Goal: Task Accomplishment & Management: Manage account settings

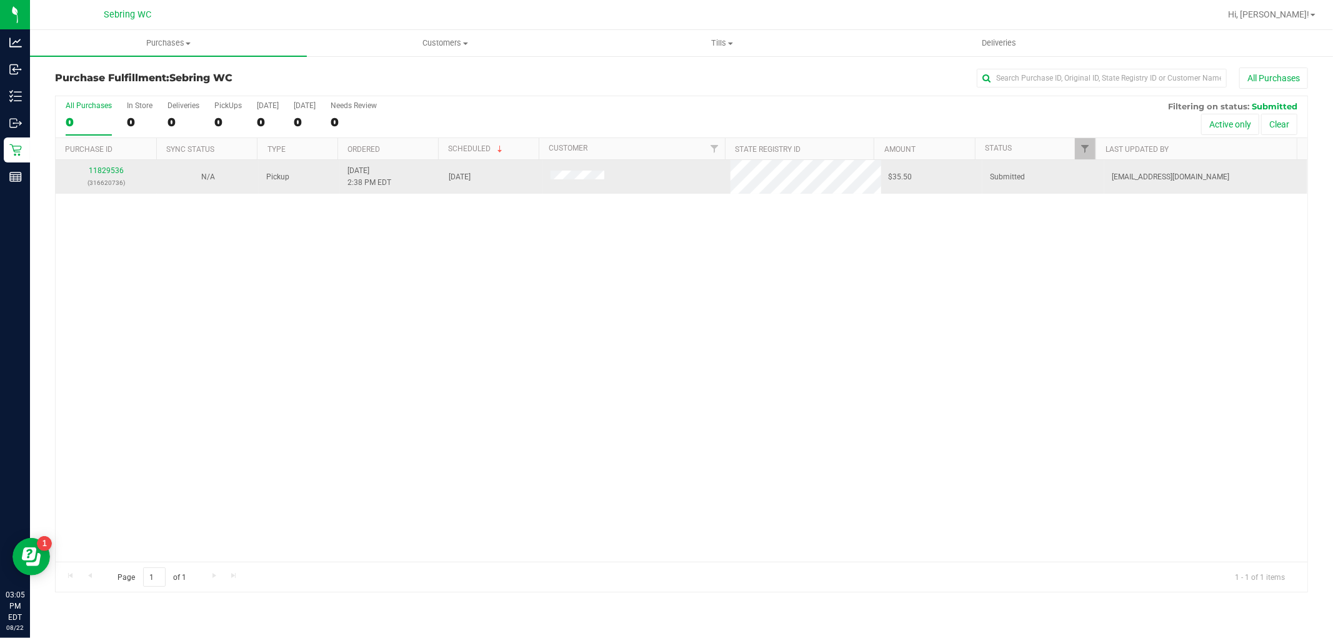
click at [111, 160] on td "11829536 (316620736)" at bounding box center [106, 177] width 101 height 34
click at [111, 170] on link "11829536" at bounding box center [106, 170] width 35 height 9
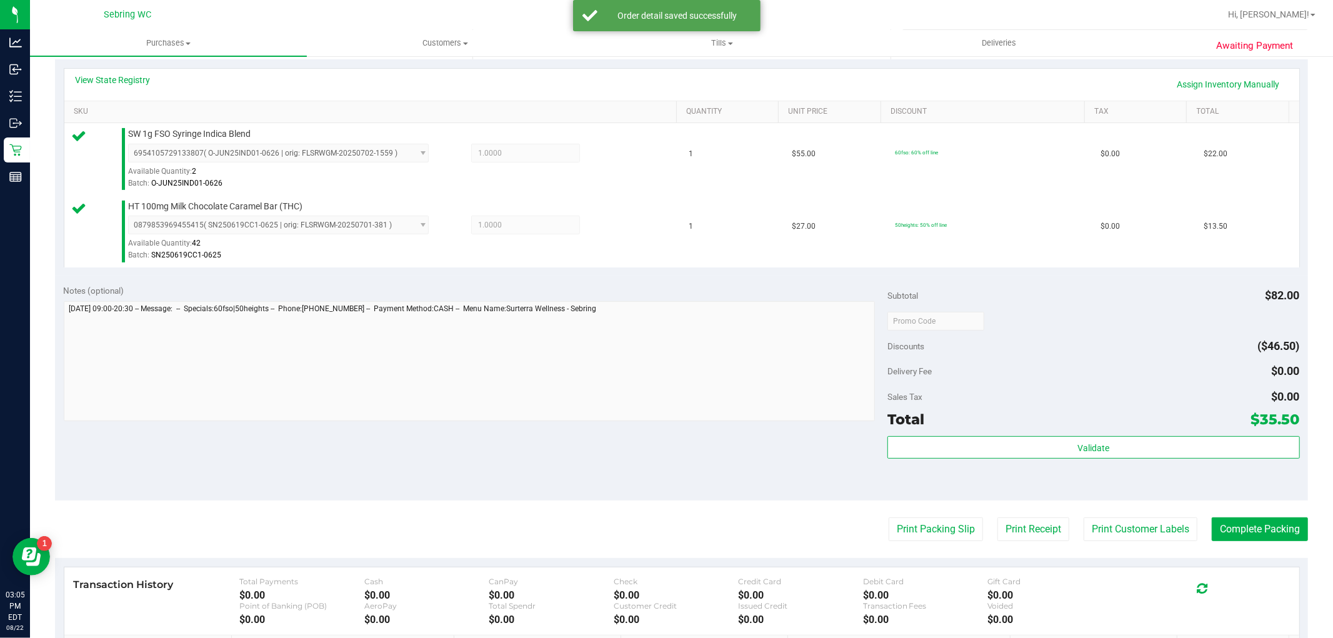
scroll to position [347, 0]
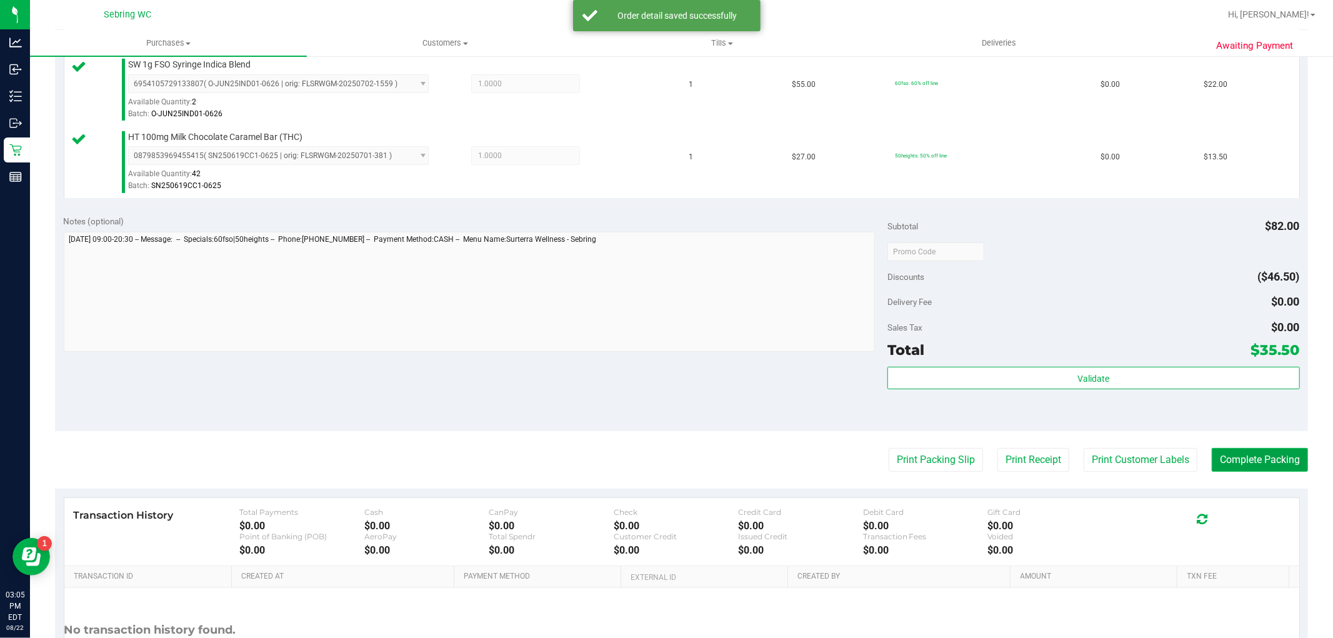
click at [1214, 466] on button "Complete Packing" at bounding box center [1260, 460] width 96 height 24
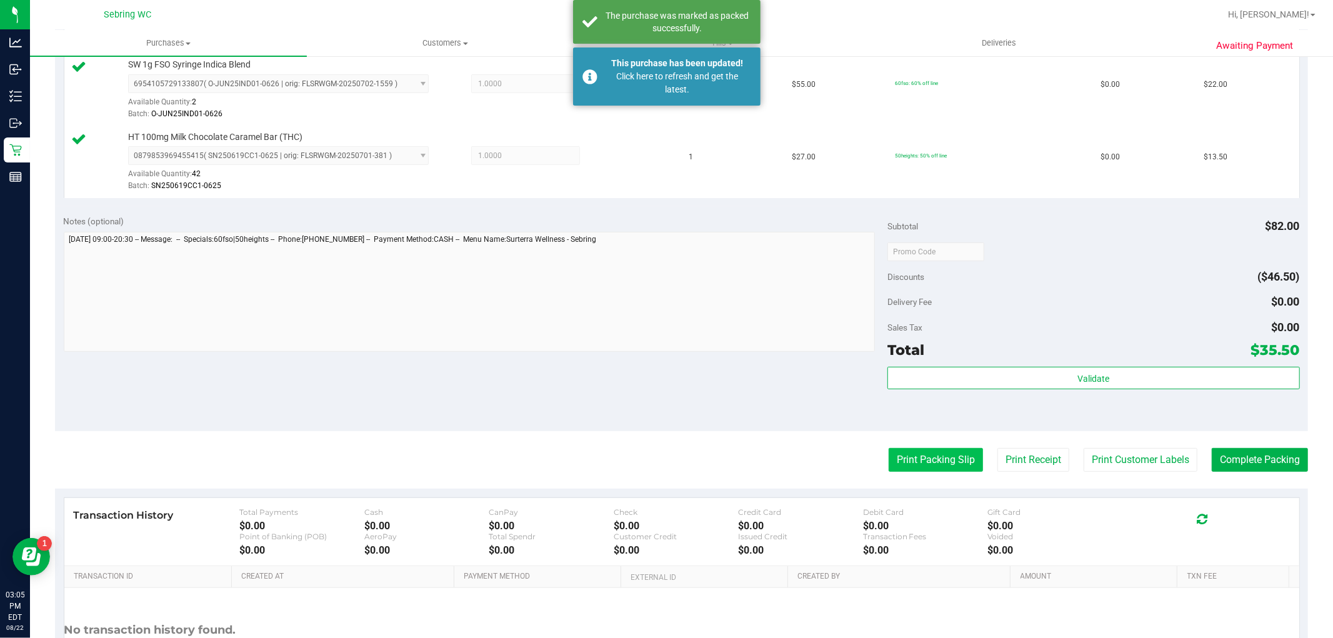
click at [929, 451] on button "Print Packing Slip" at bounding box center [936, 460] width 94 height 24
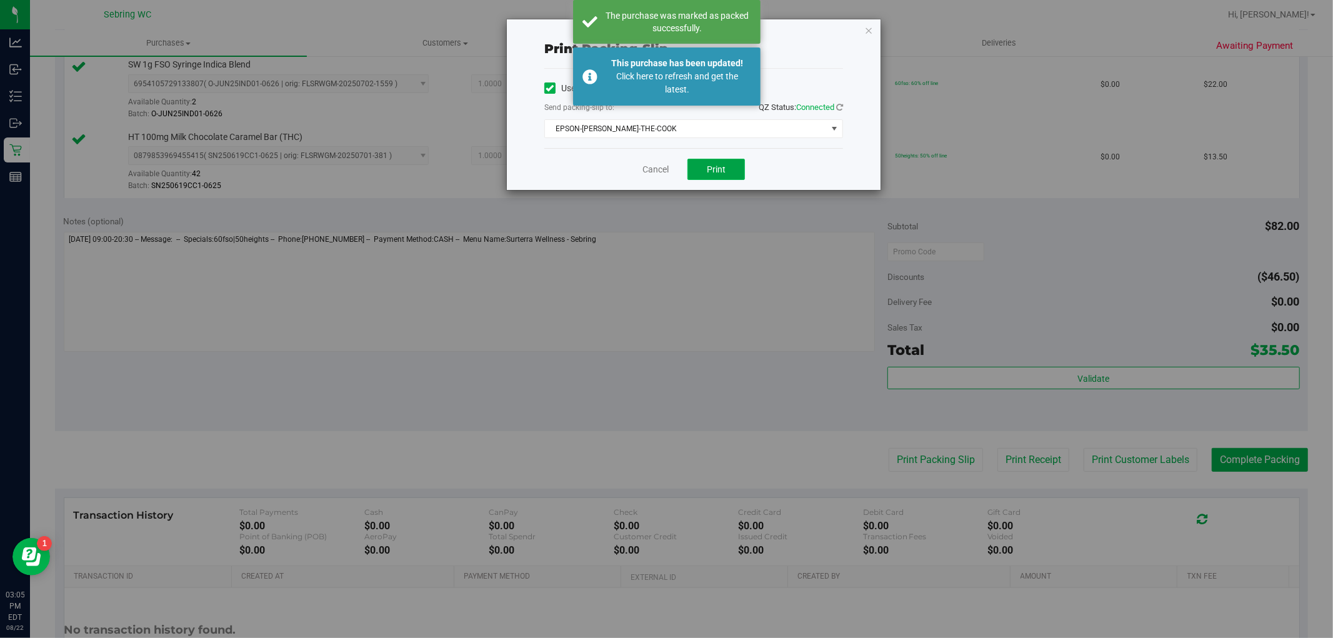
click at [721, 173] on span "Print" at bounding box center [716, 169] width 19 height 10
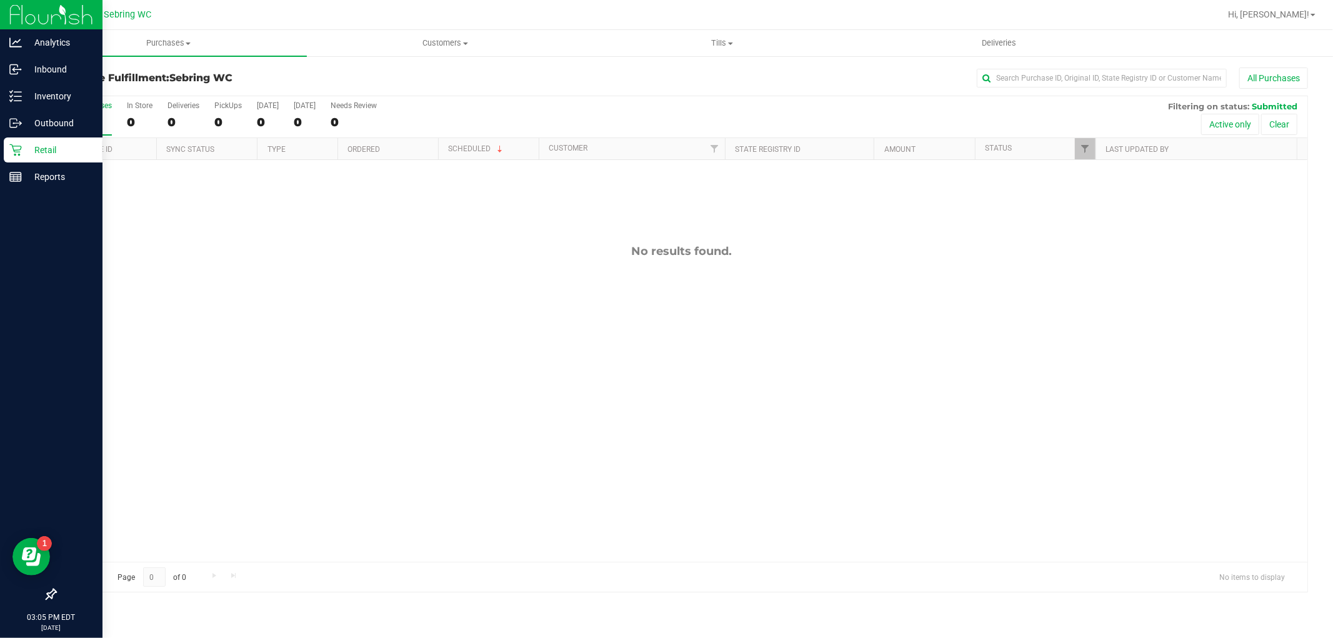
click at [39, 149] on p "Retail" at bounding box center [59, 149] width 75 height 15
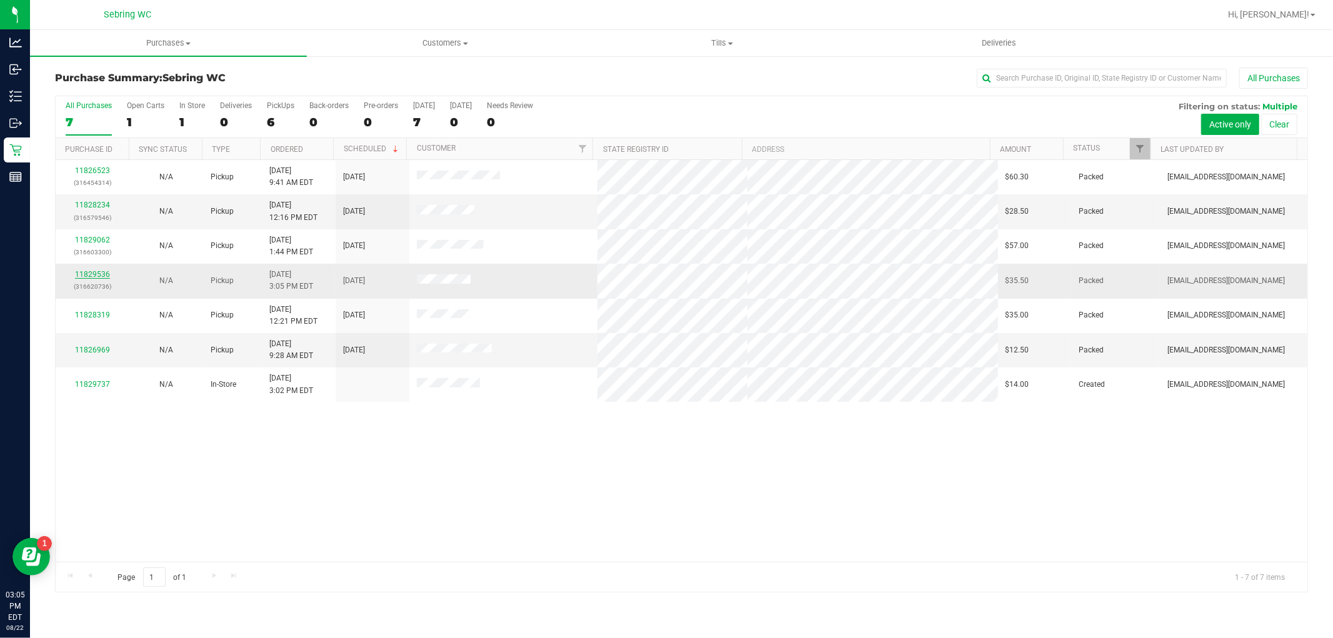
click at [79, 279] on link "11829536" at bounding box center [92, 274] width 35 height 9
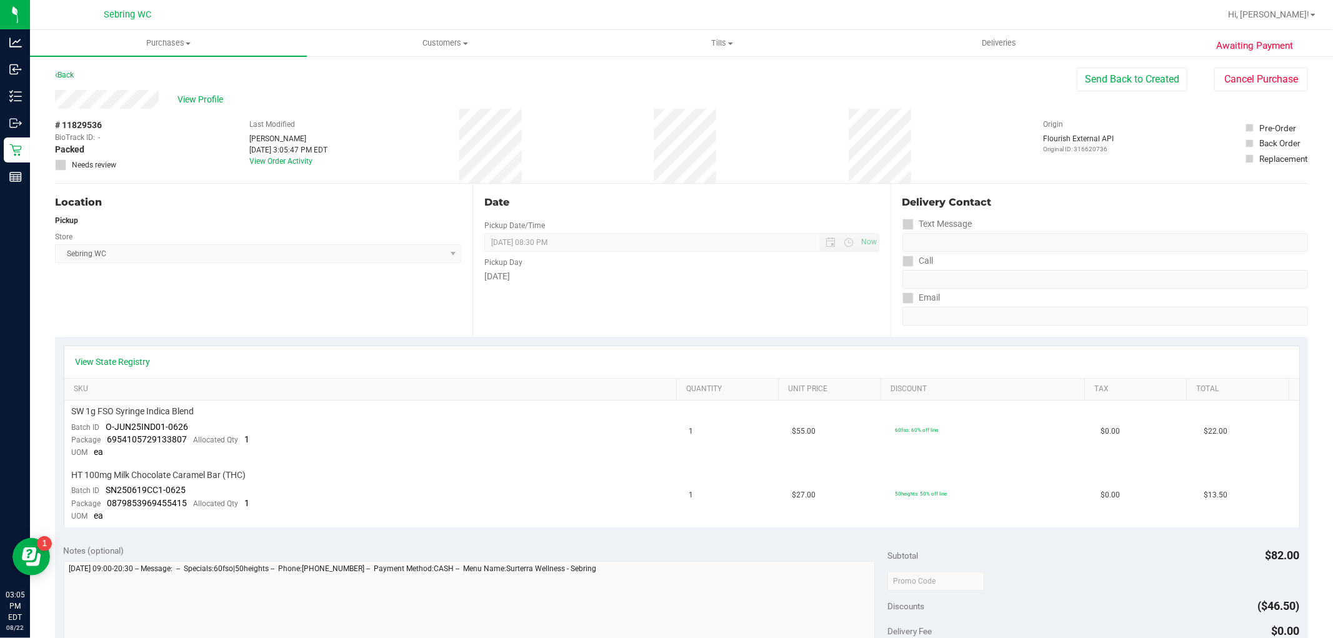
scroll to position [416, 0]
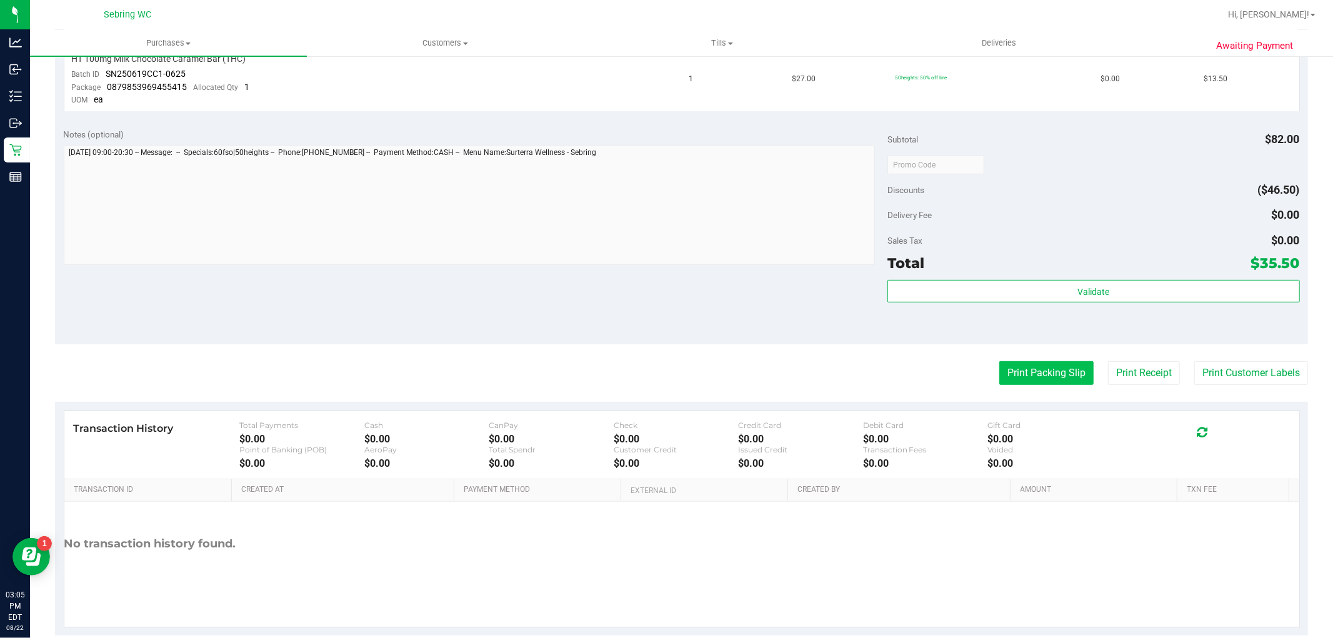
click at [999, 374] on button "Print Packing Slip" at bounding box center [1046, 373] width 94 height 24
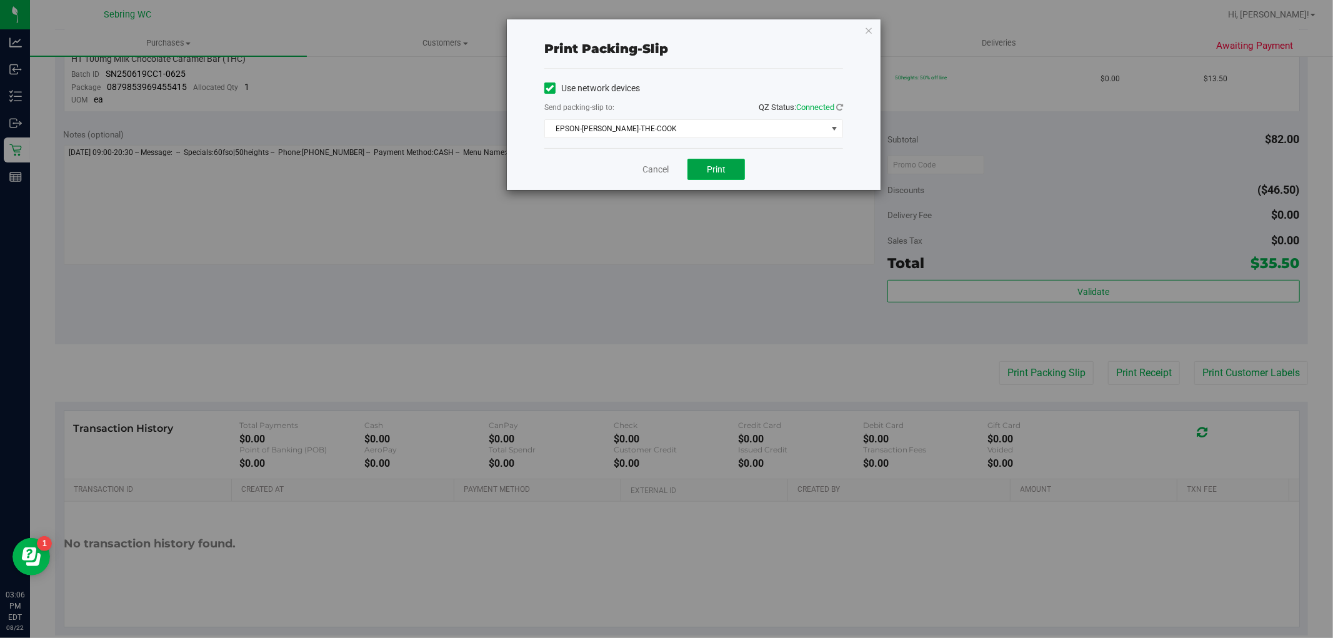
click at [702, 165] on button "Print" at bounding box center [715, 169] width 57 height 21
click at [657, 166] on link "Cancel" at bounding box center [655, 169] width 26 height 13
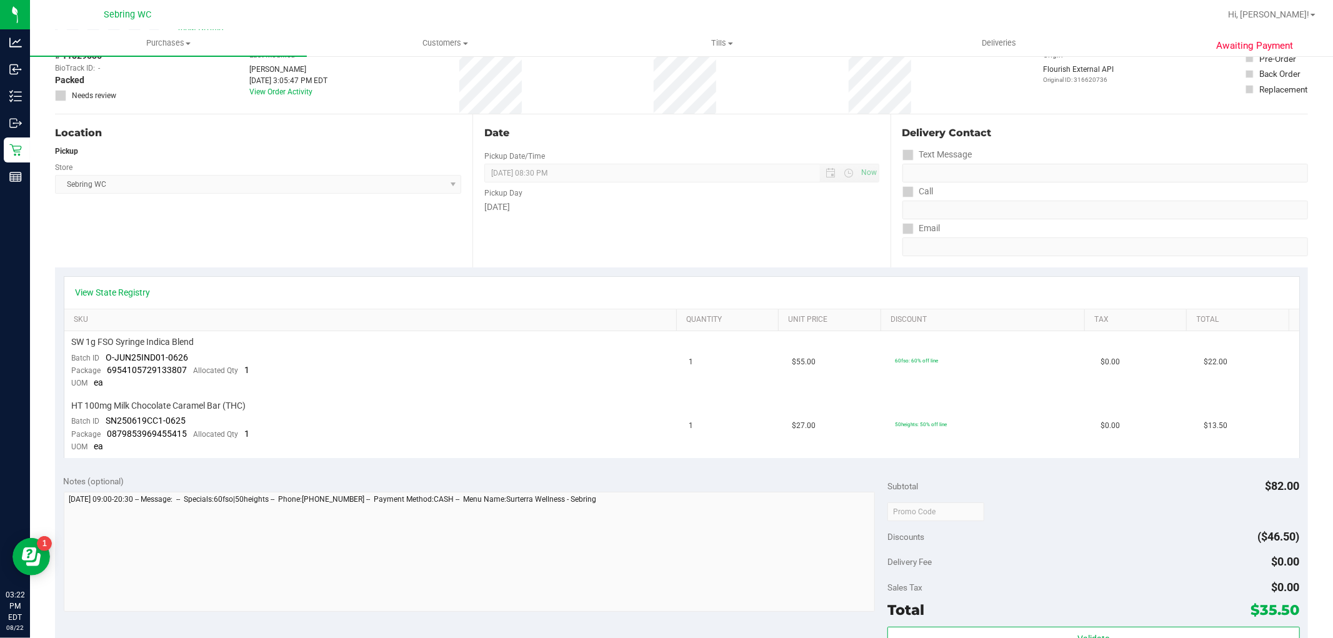
scroll to position [0, 0]
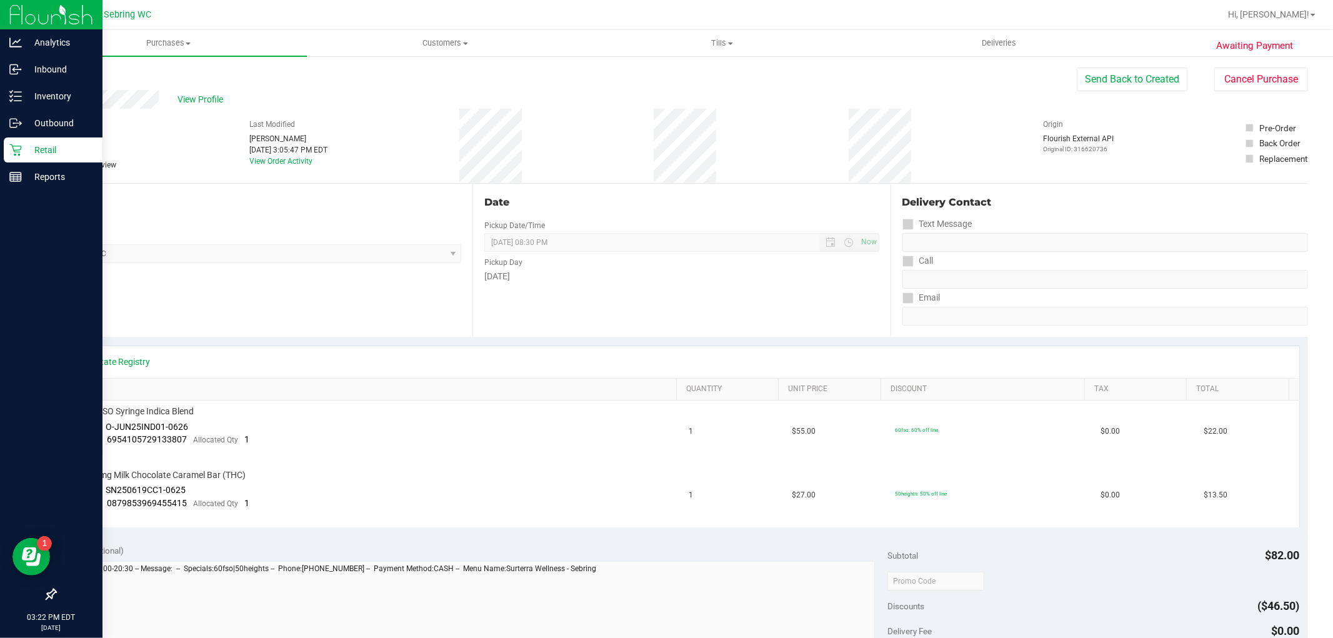
click at [16, 157] on div "Retail" at bounding box center [53, 149] width 99 height 25
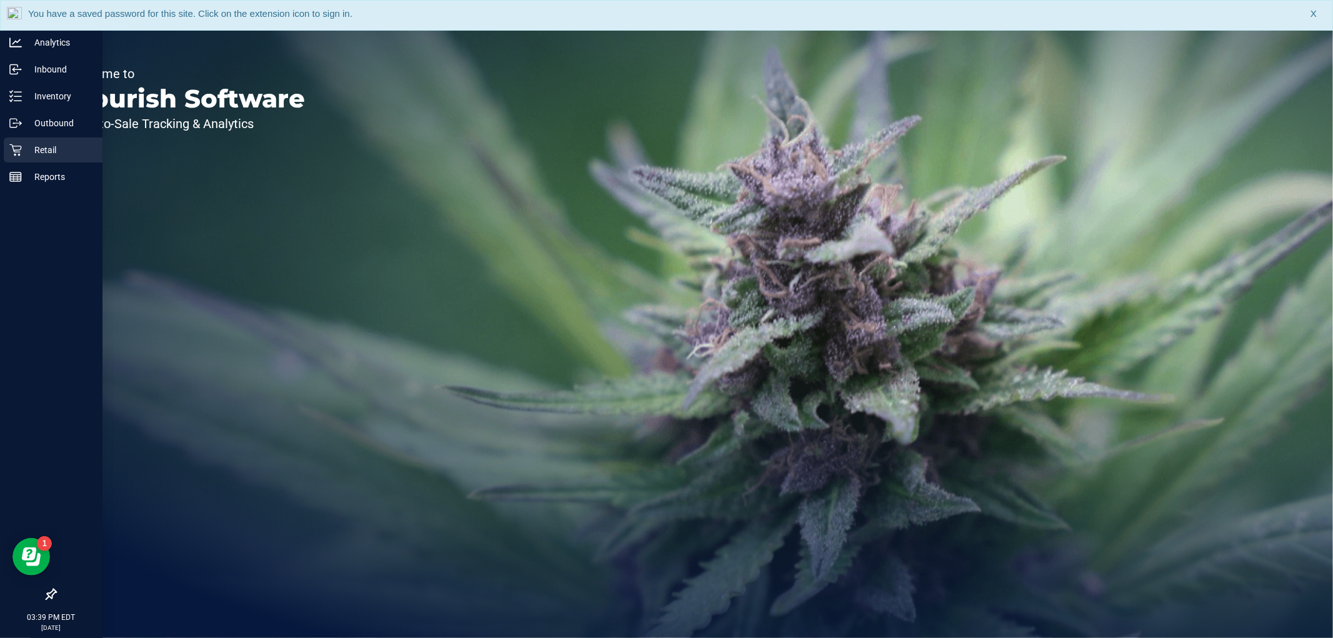
click at [27, 145] on p "Retail" at bounding box center [59, 149] width 75 height 15
